Goal: Task Accomplishment & Management: Manage account settings

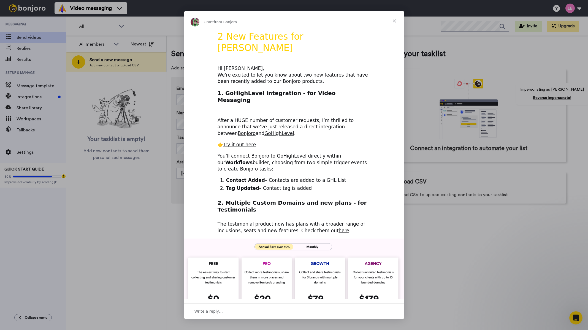
click at [397, 20] on span "Close" at bounding box center [395, 21] width 20 height 20
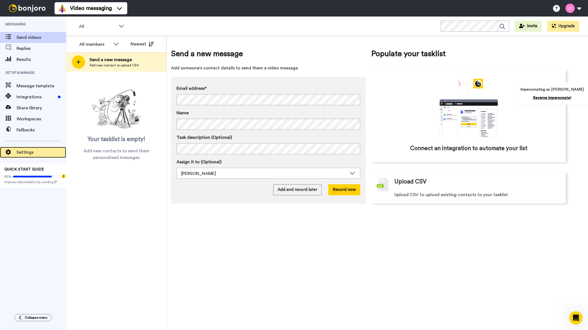
click at [16, 152] on span at bounding box center [8, 153] width 17 height 6
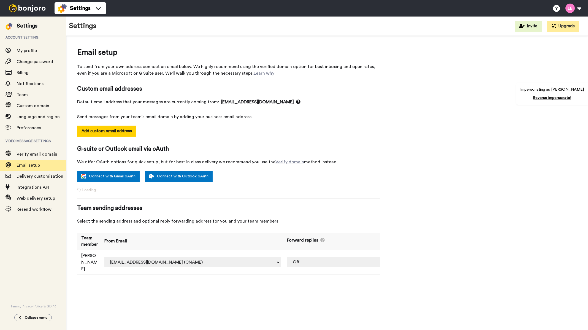
select select "163488"
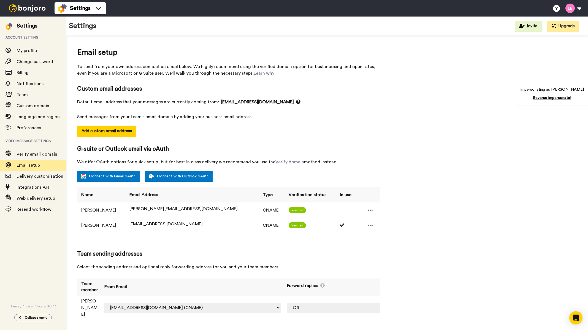
click at [24, 6] on img at bounding box center [27, 8] width 41 height 8
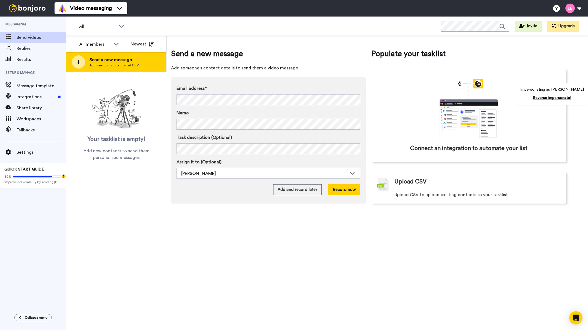
click at [120, 61] on span "Send a new message" at bounding box center [114, 59] width 49 height 7
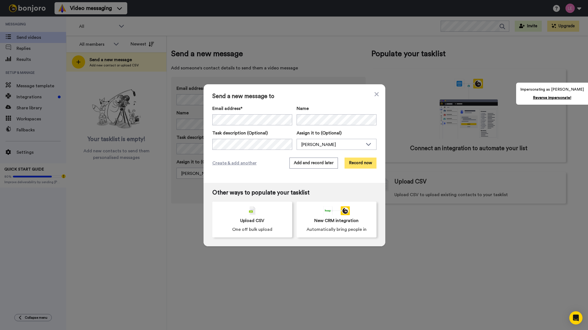
click at [364, 164] on button "Record now" at bounding box center [361, 163] width 32 height 11
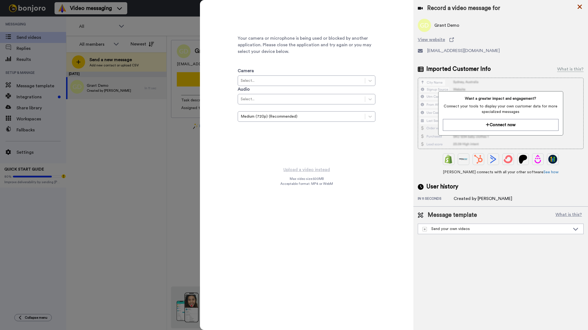
click at [578, 6] on icon at bounding box center [580, 6] width 6 height 7
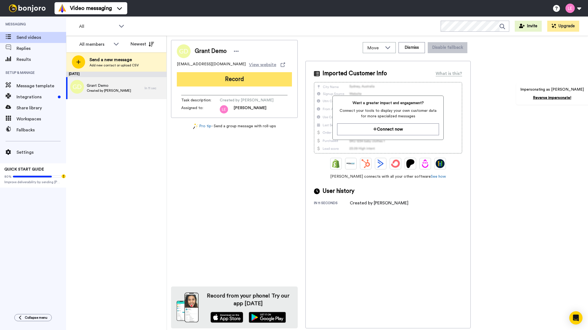
click at [231, 79] on button "Record" at bounding box center [234, 79] width 115 height 14
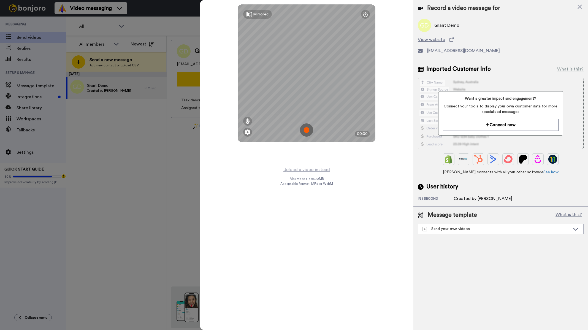
click at [308, 131] on img at bounding box center [306, 129] width 13 height 13
click at [306, 131] on img at bounding box center [306, 129] width 13 height 13
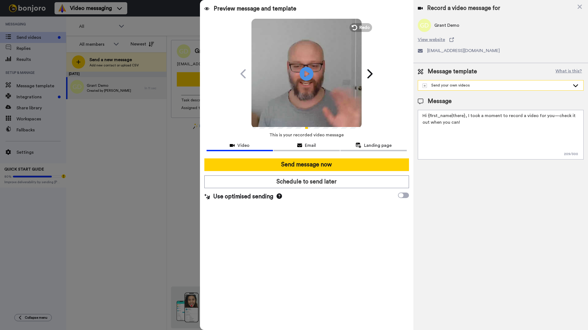
click at [481, 86] on div "Send your own videos" at bounding box center [497, 86] width 148 height 6
click at [454, 97] on div "Check out TV Curious Club" at bounding box center [450, 98] width 58 height 6
type textarea "Hi {first_name|there}, I’ve created a video message just for you. Check it out!"
click at [581, 6] on icon at bounding box center [580, 7] width 4 height 4
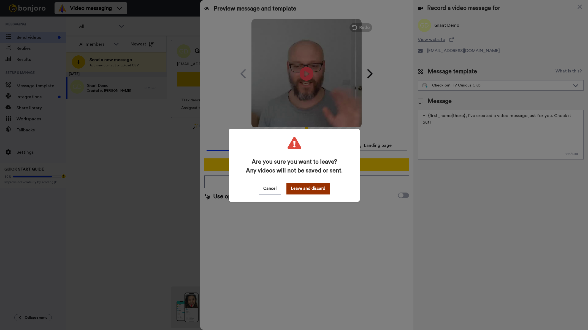
click at [313, 188] on button "Leave and discard" at bounding box center [308, 189] width 43 height 12
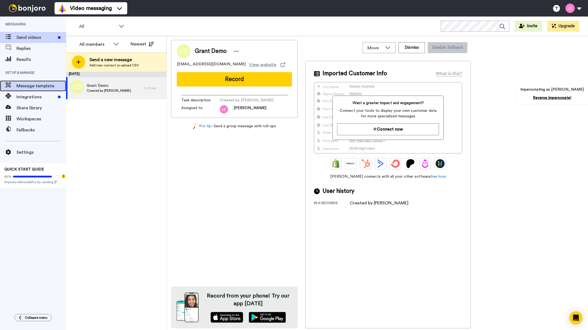
click at [48, 86] on span "Message template" at bounding box center [42, 86] width 50 height 7
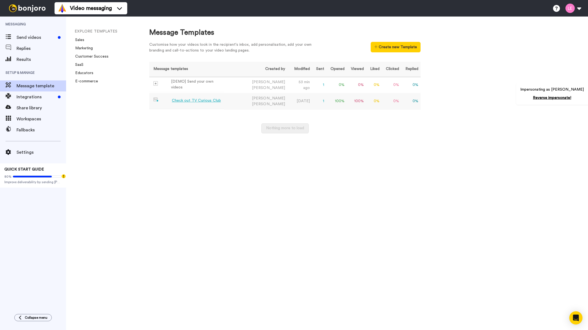
click at [214, 103] on td "Check out TV Curious Club" at bounding box center [186, 100] width 75 height 15
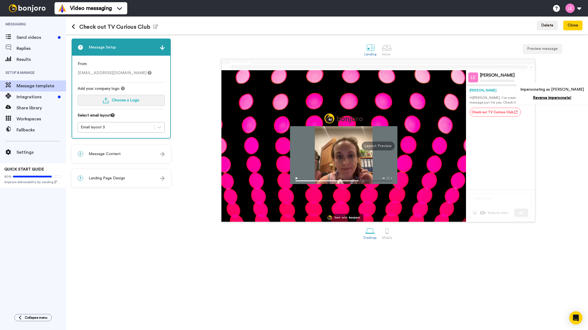
click at [137, 100] on span "Choose a Logo" at bounding box center [126, 100] width 28 height 4
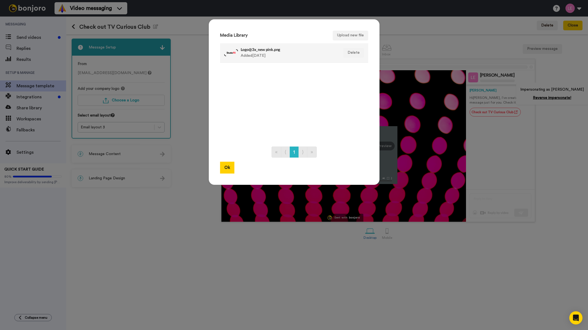
click at [250, 48] on h4 "Logo@3x_new pink.png" at bounding box center [288, 49] width 95 height 4
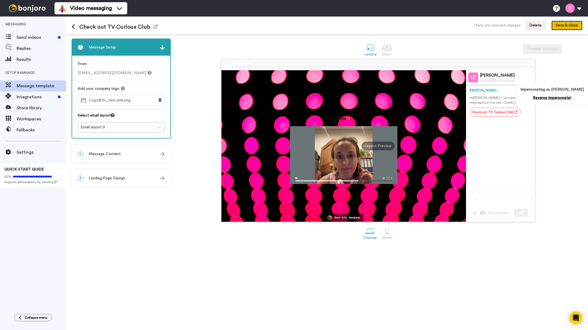
click at [578, 21] on button "Save & close" at bounding box center [567, 26] width 31 height 10
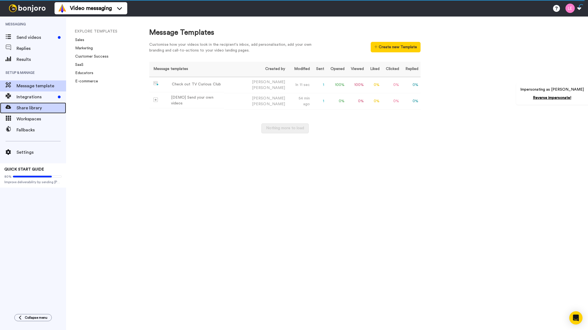
click at [22, 107] on span "Share library" at bounding box center [42, 108] width 50 height 7
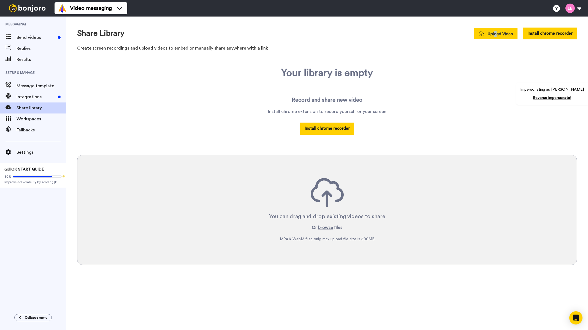
click at [498, 39] on div "Share Library Upload Video Install chrome recorder Create screen recordings and…" at bounding box center [327, 41] width 500 height 27
click at [495, 32] on span "Upload Video" at bounding box center [496, 34] width 34 height 6
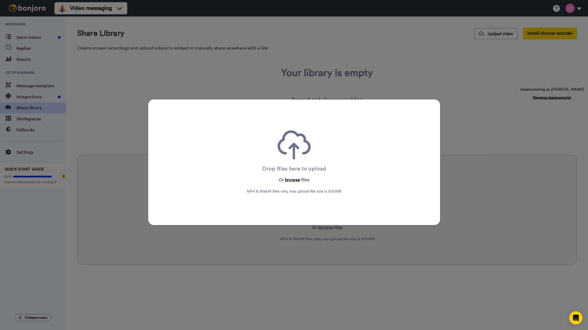
click at [285, 180] on button "browse" at bounding box center [292, 180] width 15 height 7
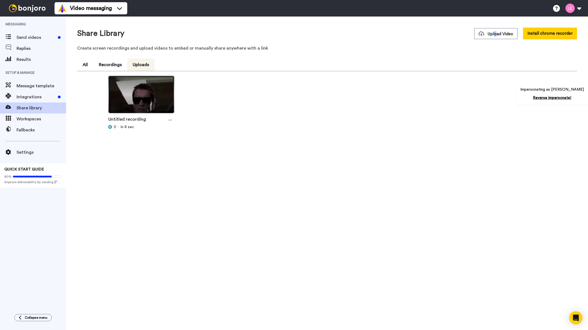
click at [154, 95] on img at bounding box center [142, 97] width 66 height 42
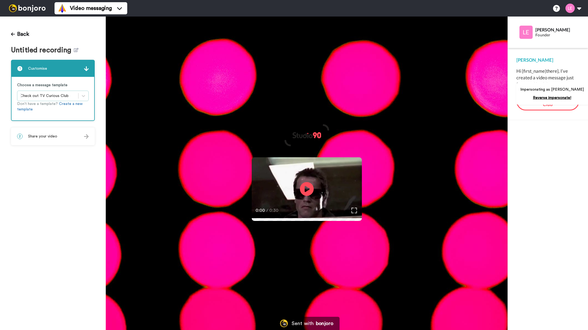
click at [78, 94] on span at bounding box center [78, 96] width 0 height 6
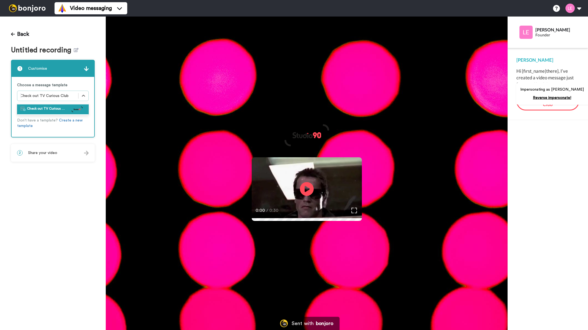
click at [63, 158] on div "Back Untitled recording 1 Customise Choose a message template option Check out …" at bounding box center [53, 174] width 106 height 314
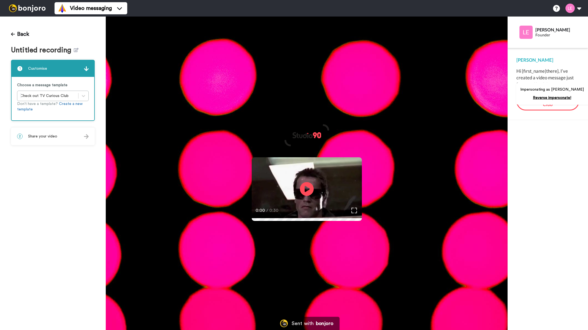
click at [54, 141] on div "2 Share your video" at bounding box center [53, 136] width 83 height 17
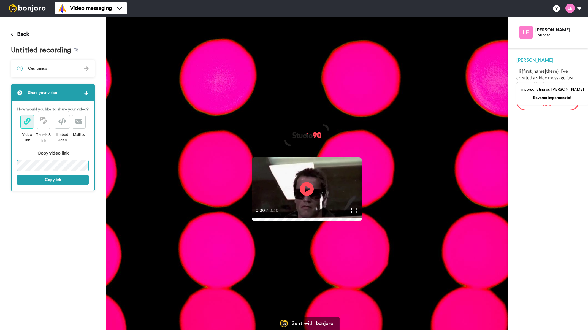
scroll to position [0, 75]
click at [155, 161] on div "Back Untitled recording 1 Customise Choose a message template Check out TV Curi…" at bounding box center [294, 174] width 588 height 314
click at [49, 64] on div "1 Customise" at bounding box center [53, 68] width 83 height 17
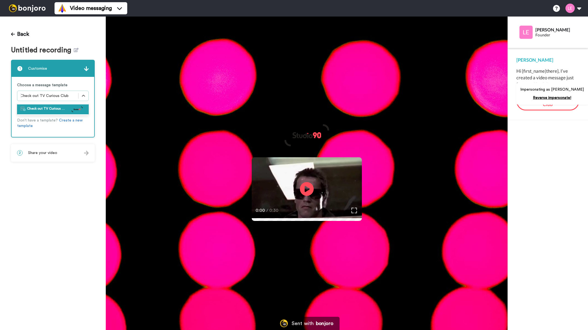
click at [67, 91] on div "Check out TV Curious Club" at bounding box center [47, 95] width 61 height 9
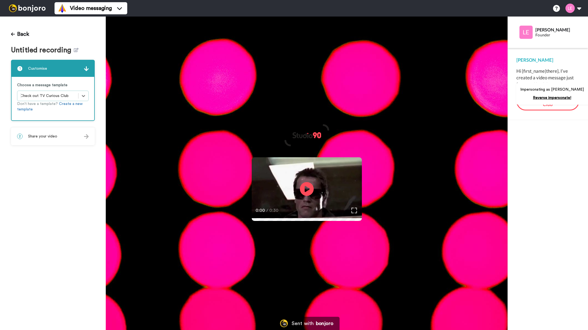
drag, startPoint x: 67, startPoint y: 94, endPoint x: 15, endPoint y: 94, distance: 52.9
click at [15, 94] on div "Choose a message template Select is focused ,type to refine list, press Down to…" at bounding box center [53, 99] width 83 height 44
click at [10, 37] on div "Back Untitled recording 1 Customise Choose a message template Select is focused…" at bounding box center [53, 174] width 106 height 314
click at [14, 35] on icon at bounding box center [13, 34] width 4 height 4
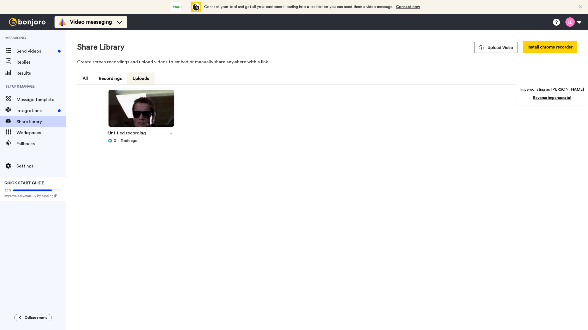
click at [91, 19] on span "Video messaging" at bounding box center [91, 22] width 42 height 8
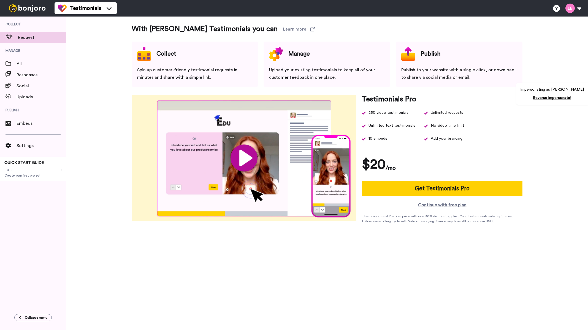
click at [94, 15] on ul "Testimonials" at bounding box center [86, 8] width 62 height 17
click at [94, 12] on span "Testimonials" at bounding box center [85, 8] width 31 height 8
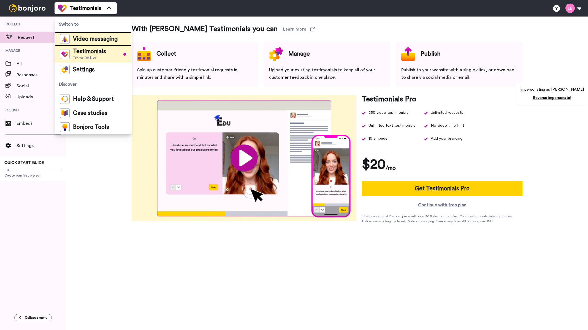
click at [97, 39] on span "Video messaging" at bounding box center [95, 39] width 45 height 6
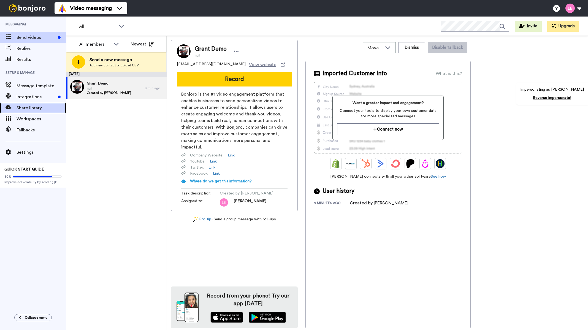
click at [27, 109] on span "Share library" at bounding box center [42, 108] width 50 height 7
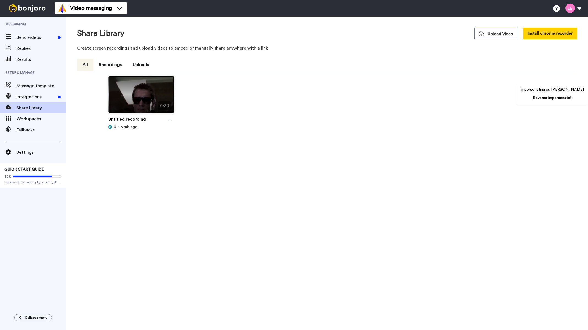
click at [150, 92] on img at bounding box center [142, 97] width 66 height 42
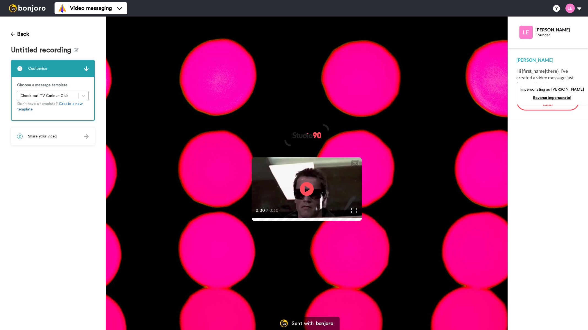
click at [45, 135] on span "Share your video" at bounding box center [42, 137] width 29 height 6
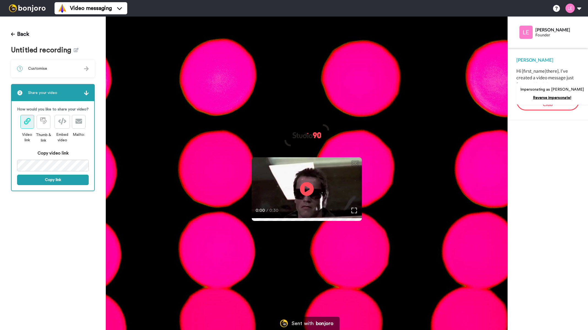
click at [29, 8] on img at bounding box center [27, 8] width 41 height 8
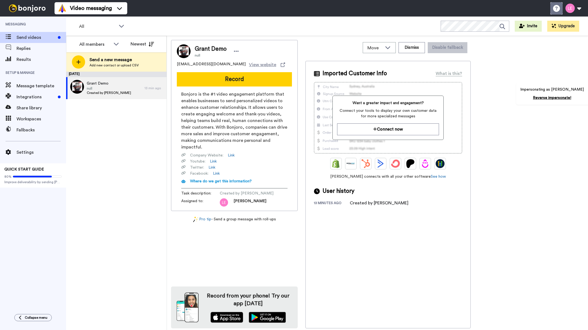
click at [557, 7] on icon at bounding box center [556, 8] width 7 height 7
click at [33, 155] on span "Settings" at bounding box center [42, 152] width 50 height 7
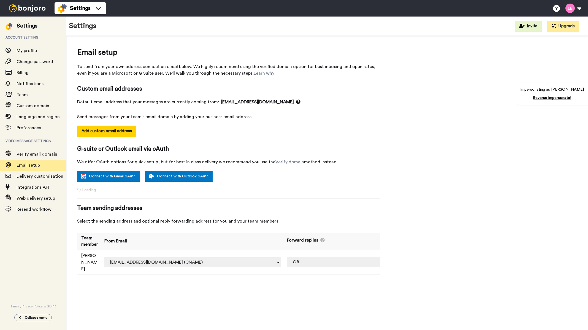
select select "163488"
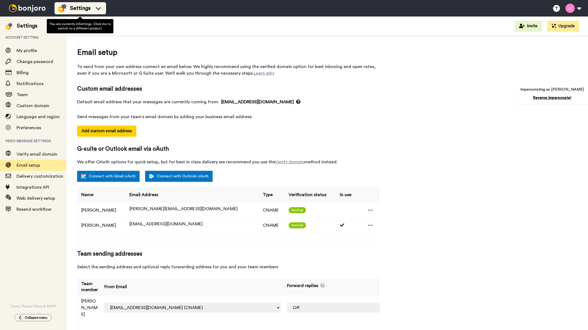
click at [79, 6] on span "Settings" at bounding box center [80, 8] width 21 height 8
click at [35, 235] on div "Account setting My profile Change password Billing Notifications Team Custom do…" at bounding box center [33, 169] width 66 height 279
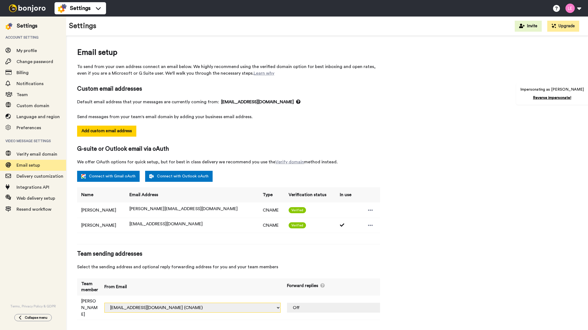
click at [229, 303] on select "[PERSON_NAME][EMAIL_ADDRESS][PERSON_NAME][DOMAIN_NAME] (Default) [EMAIL_ADDRESS…" at bounding box center [192, 308] width 176 height 10
click at [228, 303] on select "[PERSON_NAME][EMAIL_ADDRESS][PERSON_NAME][DOMAIN_NAME] (Default) [EMAIL_ADDRESS…" at bounding box center [192, 308] width 176 height 10
click at [184, 243] on div "Email setup To send from your own address connect an email below. We highly rec…" at bounding box center [228, 186] width 303 height 279
click at [231, 303] on select "[PERSON_NAME][EMAIL_ADDRESS][PERSON_NAME][DOMAIN_NAME] (Default) [EMAIL_ADDRESS…" at bounding box center [192, 308] width 176 height 10
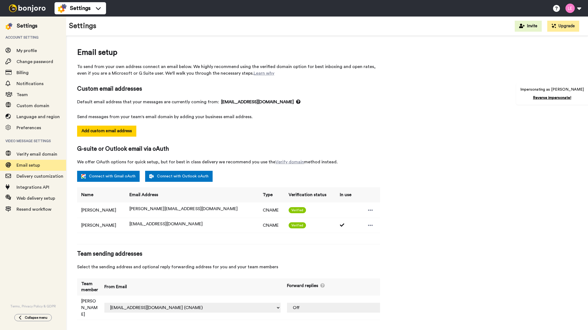
click at [188, 276] on div "Email setup To send from your own address connect an email below. We highly rec…" at bounding box center [228, 186] width 303 height 279
click at [227, 303] on select "[PERSON_NAME][EMAIL_ADDRESS][PERSON_NAME][DOMAIN_NAME] (Default) [EMAIL_ADDRESS…" at bounding box center [192, 308] width 176 height 10
click at [180, 260] on div "Team sending addresses Select the sending address and optional reply forwarding…" at bounding box center [228, 260] width 303 height 20
click at [368, 226] on icon at bounding box center [370, 226] width 5 height 6
click at [202, 273] on div "Email setup To send from your own address connect an email below. We highly rec…" at bounding box center [228, 186] width 303 height 279
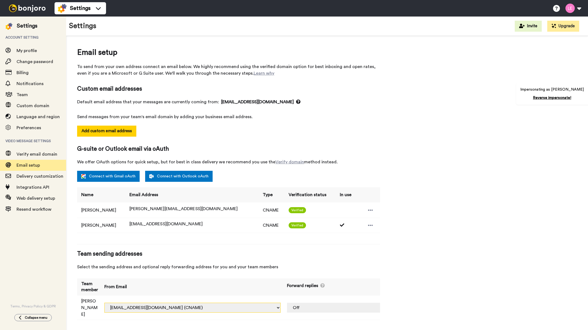
click at [200, 303] on select "[PERSON_NAME][EMAIL_ADDRESS][PERSON_NAME][DOMAIN_NAME] (Default) [EMAIL_ADDRESS…" at bounding box center [192, 308] width 176 height 10
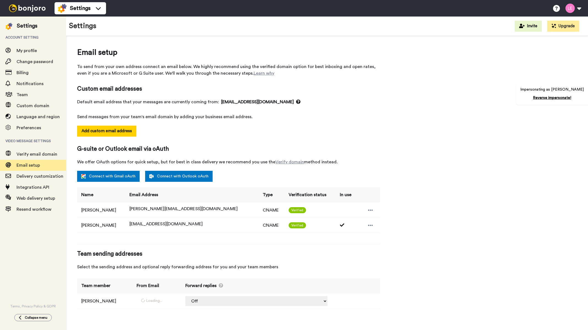
select select "163489"
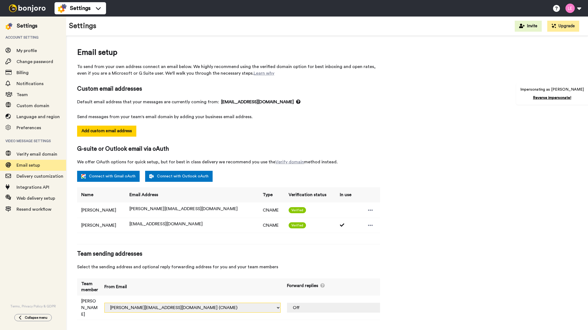
click at [195, 303] on select "[PERSON_NAME][EMAIL_ADDRESS][PERSON_NAME][DOMAIN_NAME] (Default) [EMAIL_ADDRESS…" at bounding box center [192, 308] width 176 height 10
select select "163488"
click at [170, 303] on select "[PERSON_NAME][EMAIL_ADDRESS][PERSON_NAME][DOMAIN_NAME] (Default) [EMAIL_ADDRESS…" at bounding box center [192, 308] width 176 height 10
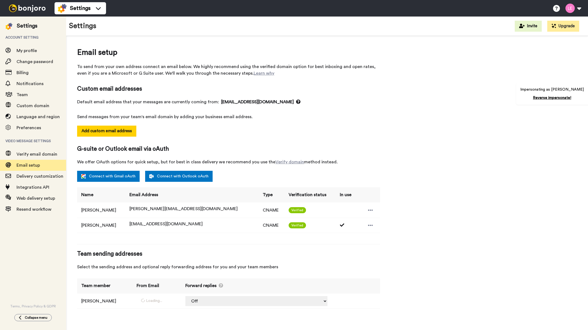
select select "163489"
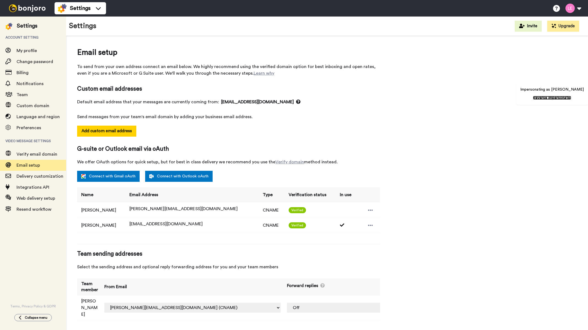
click at [551, 96] on link "Reverse impersonate!" at bounding box center [552, 98] width 38 height 4
